Goal: Use online tool/utility: Use online tool/utility

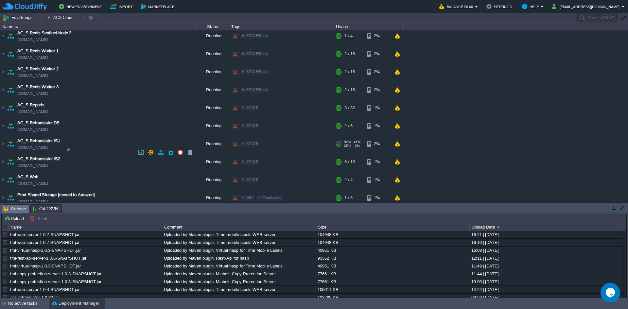
scroll to position [1063, 0]
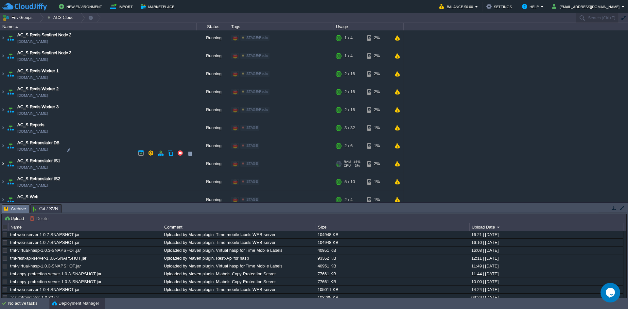
click at [4, 155] on img at bounding box center [2, 164] width 5 height 18
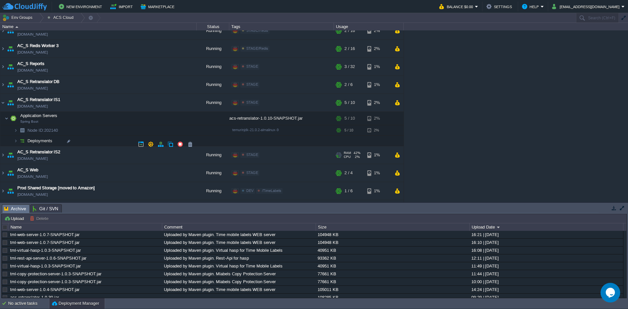
scroll to position [1128, 0]
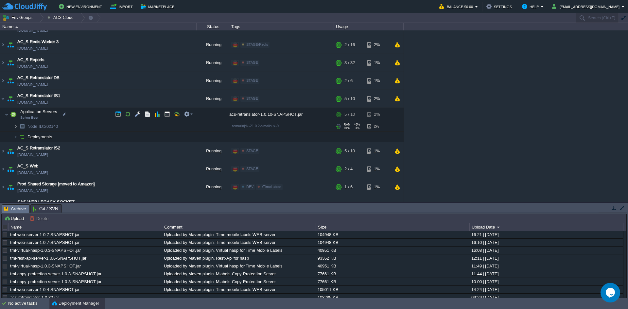
click at [17, 121] on img at bounding box center [16, 126] width 4 height 10
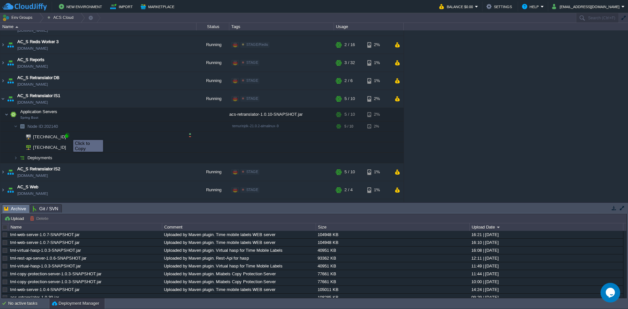
click at [68, 134] on div at bounding box center [67, 136] width 6 height 6
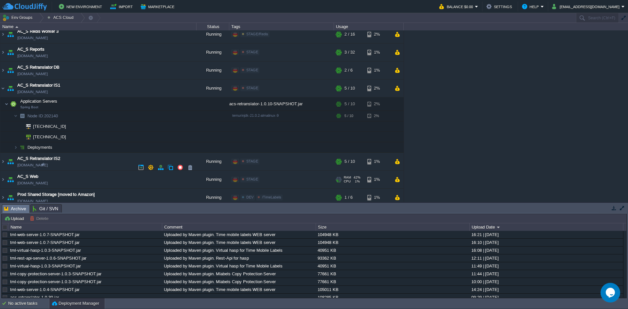
scroll to position [1149, 0]
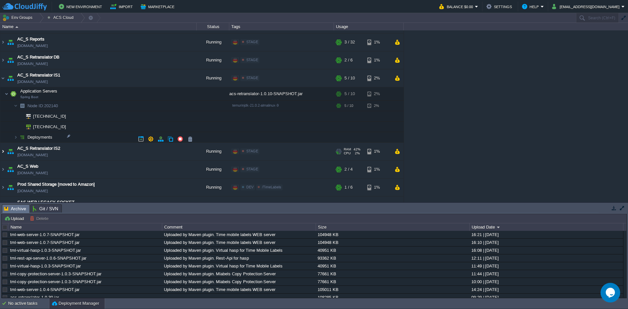
click at [3, 143] on img at bounding box center [2, 152] width 5 height 18
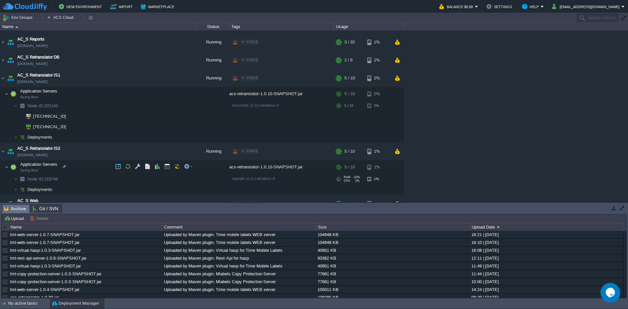
click at [18, 174] on img at bounding box center [22, 179] width 9 height 10
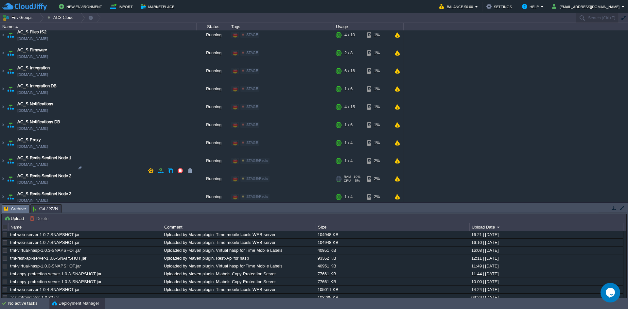
scroll to position [922, 0]
click at [1, 136] on img at bounding box center [2, 143] width 5 height 18
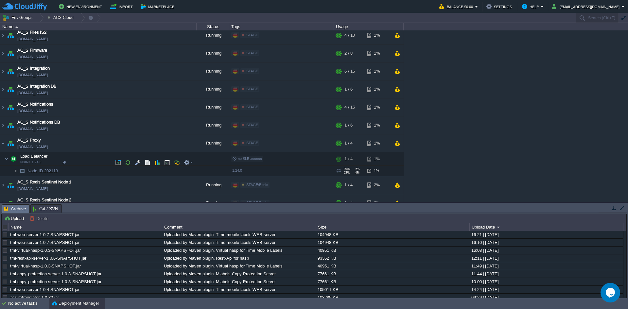
click at [14, 166] on img at bounding box center [16, 171] width 4 height 10
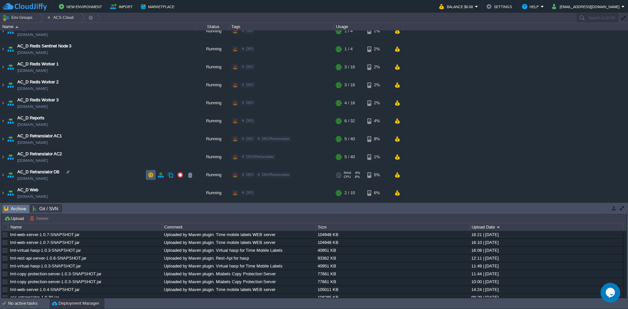
scroll to position [458, 0]
click at [4, 141] on img at bounding box center [2, 140] width 5 height 18
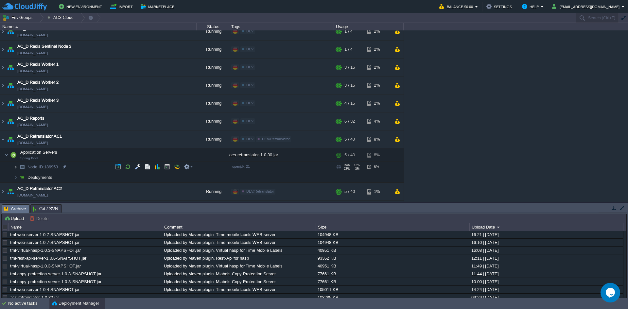
click at [15, 169] on img at bounding box center [16, 167] width 4 height 10
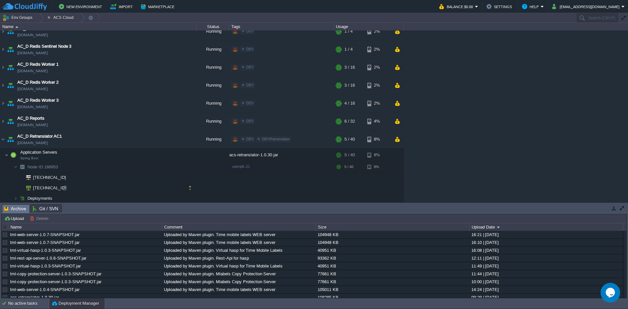
click at [66, 192] on td "[TECHNICAL_ID]" at bounding box center [98, 188] width 196 height 10
click at [65, 190] on div at bounding box center [65, 188] width 6 height 6
type input "[TECHNICAL_ID]"
